Goal: Navigation & Orientation: Find specific page/section

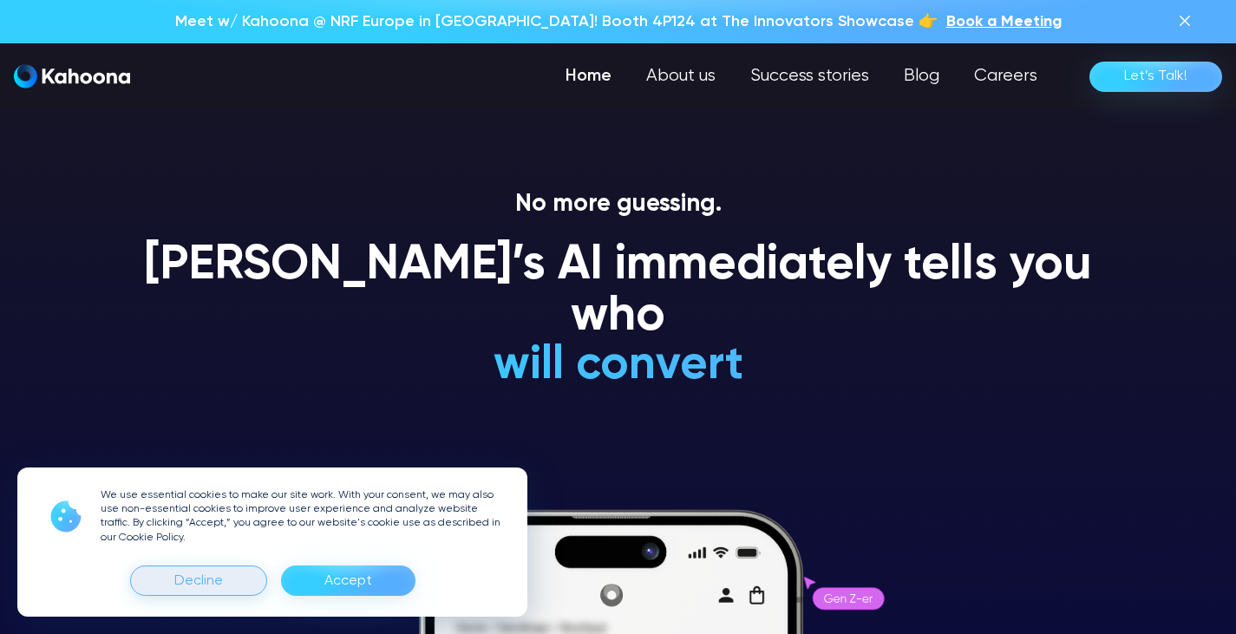
click at [231, 587] on div "Decline" at bounding box center [198, 581] width 137 height 30
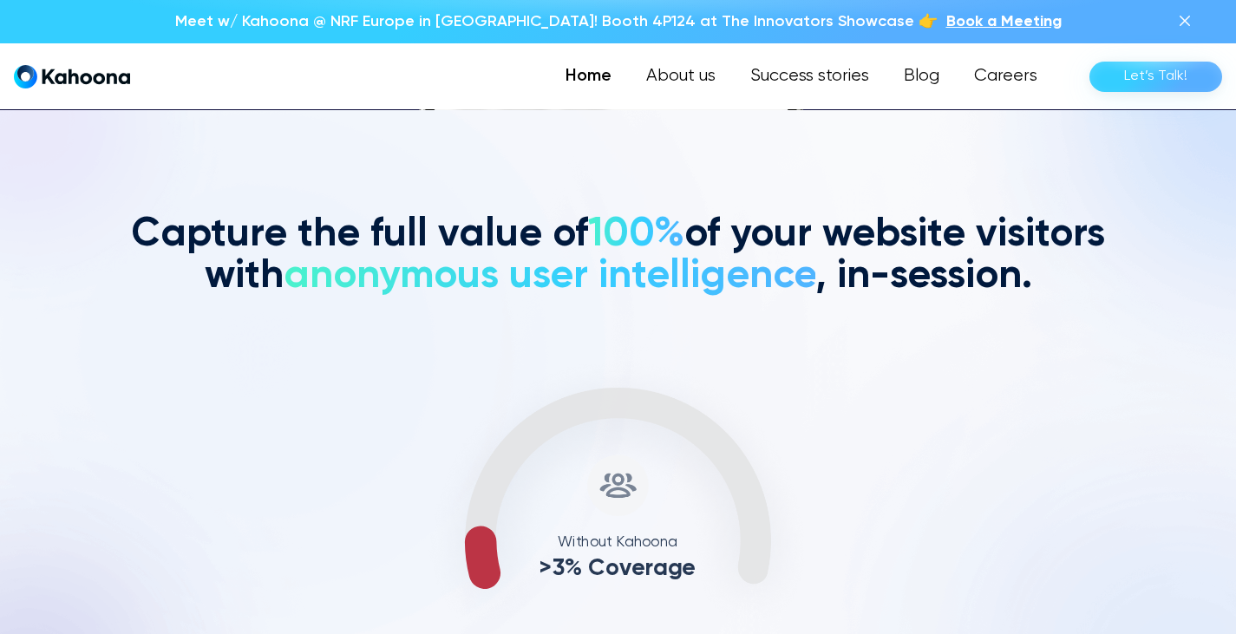
scroll to position [525, 0]
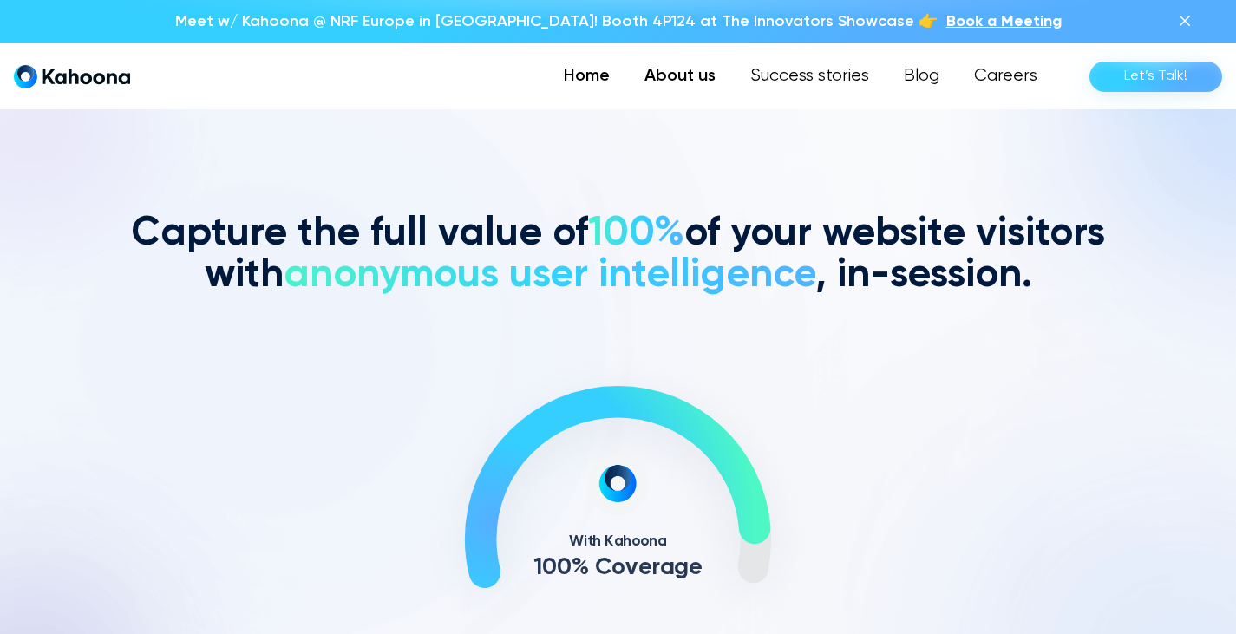
click at [710, 78] on link "About us" at bounding box center [680, 76] width 106 height 35
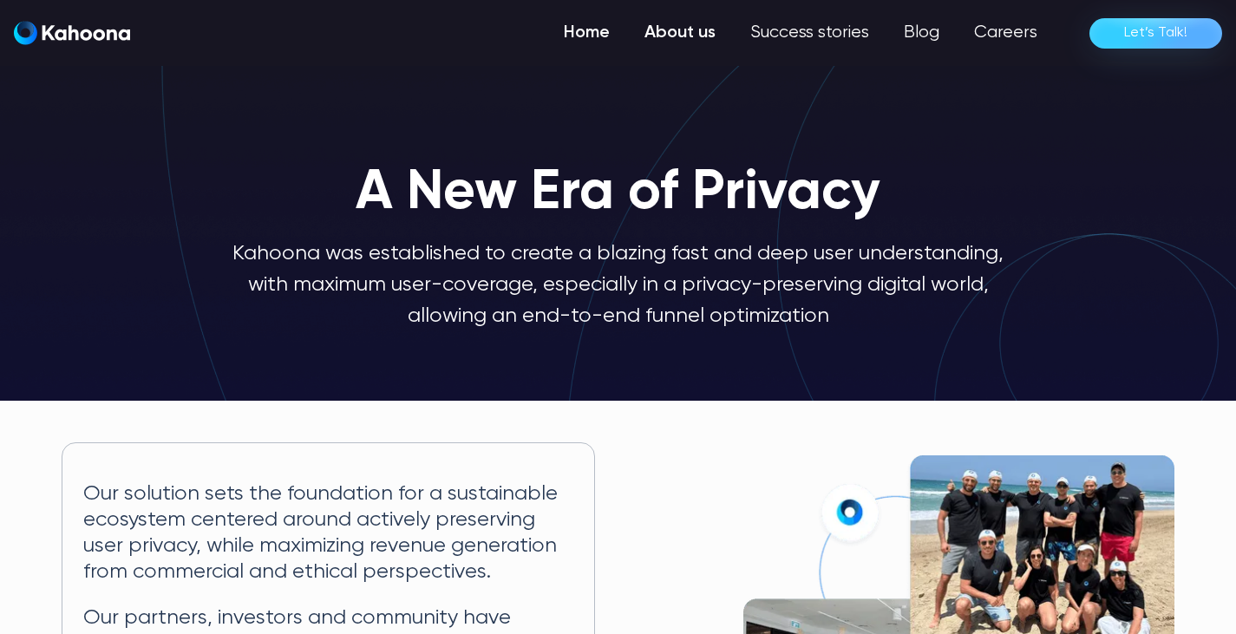
click at [586, 38] on link "Home" at bounding box center [586, 33] width 81 height 35
